Goal: Task Accomplishment & Management: Manage account settings

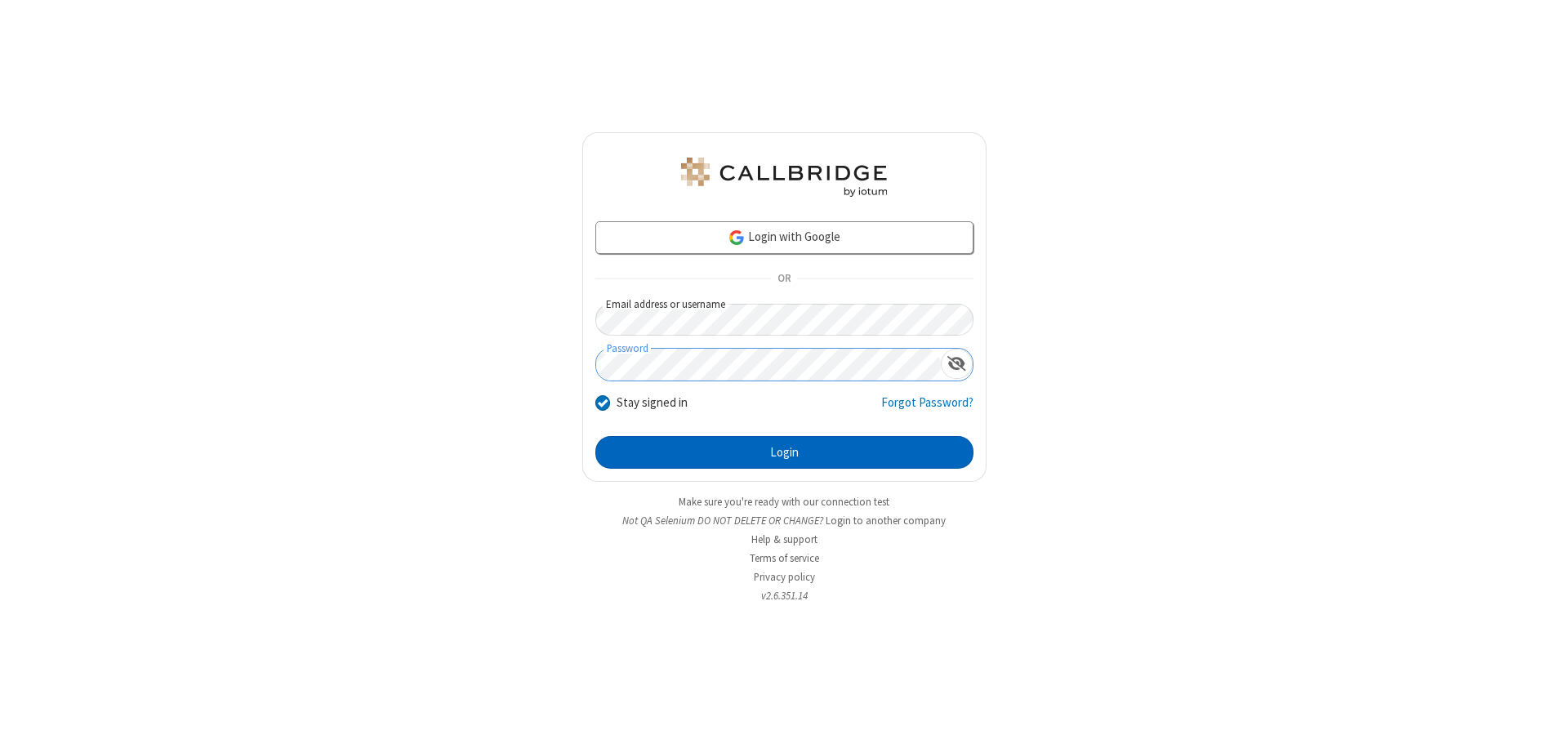
click at [784, 452] on button "Login" at bounding box center [784, 452] width 378 height 33
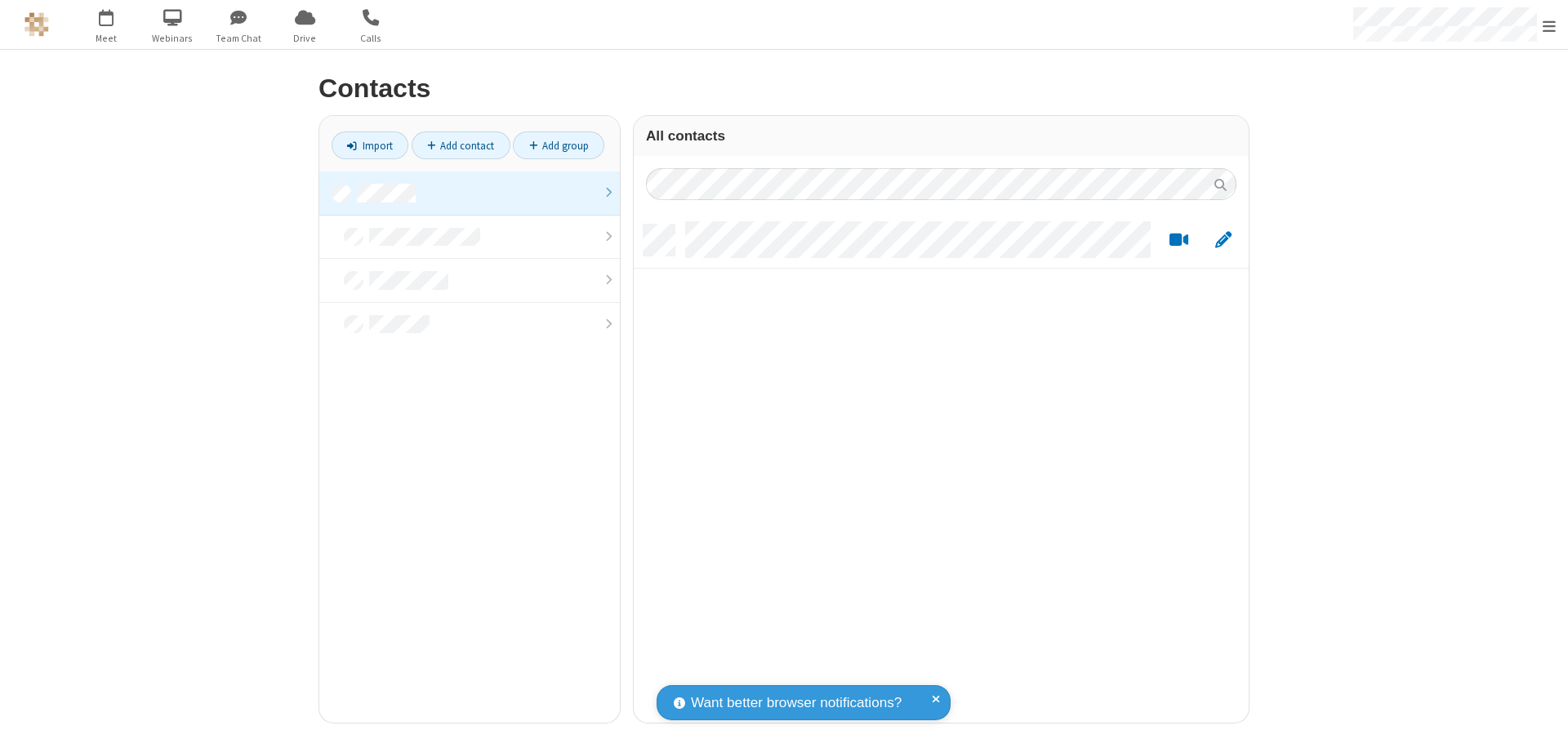
scroll to position [498, 603]
click at [470, 192] on link at bounding box center [469, 193] width 300 height 44
click at [461, 145] on link "Add contact" at bounding box center [461, 145] width 99 height 28
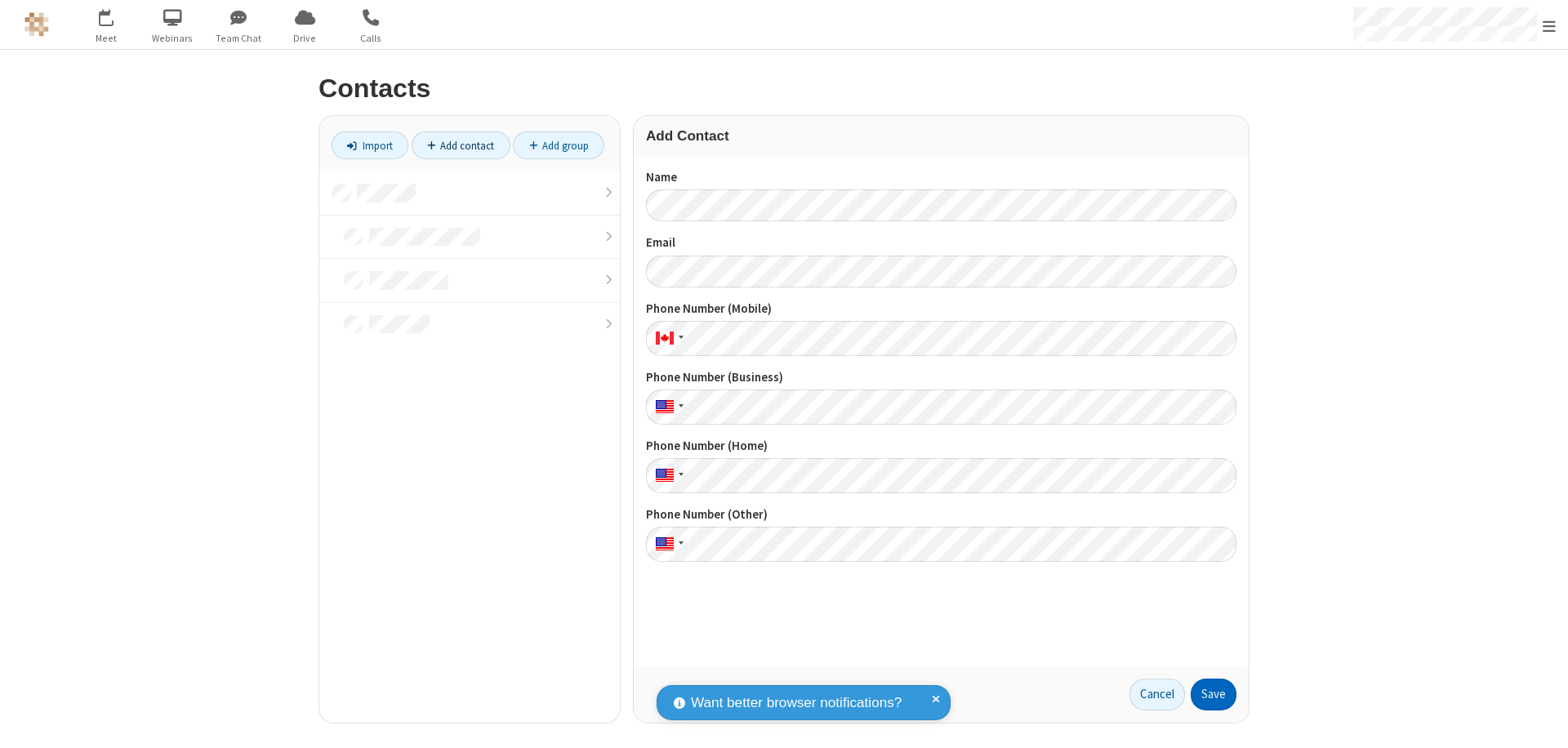
click at [1213, 694] on button "Save" at bounding box center [1213, 695] width 46 height 33
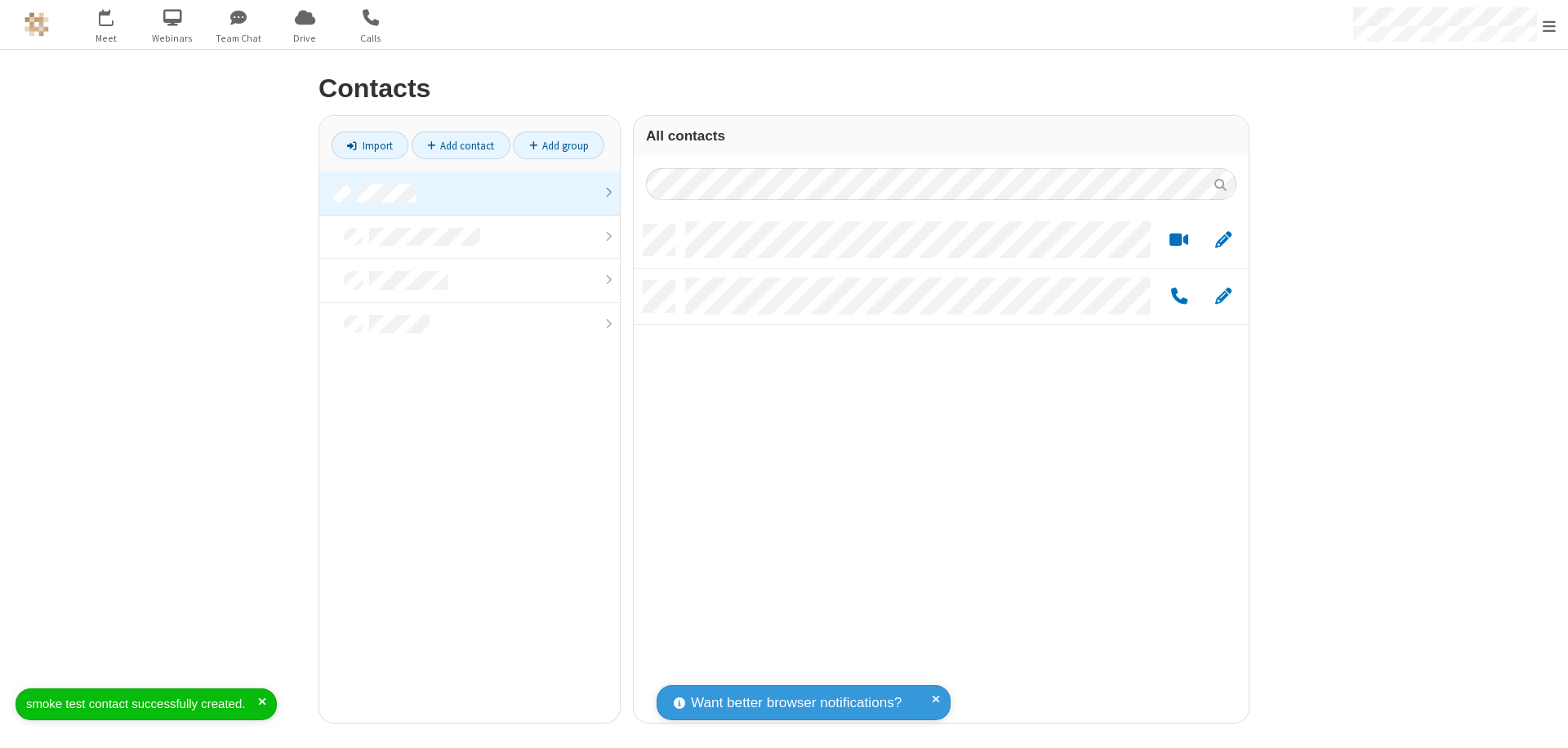
scroll to position [13, 13]
